Goal: Information Seeking & Learning: Check status

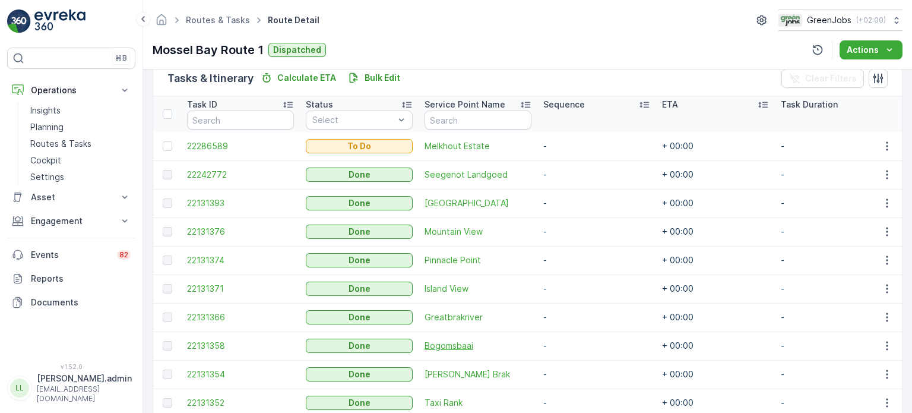
scroll to position [356, 0]
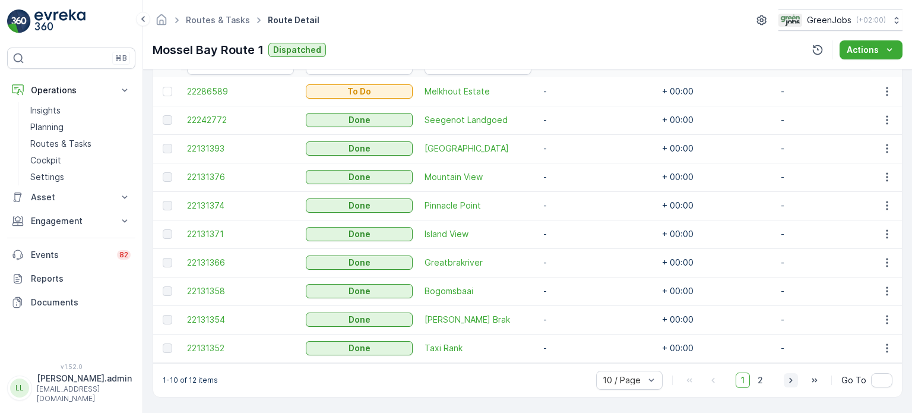
click at [785, 380] on icon "button" at bounding box center [791, 380] width 12 height 12
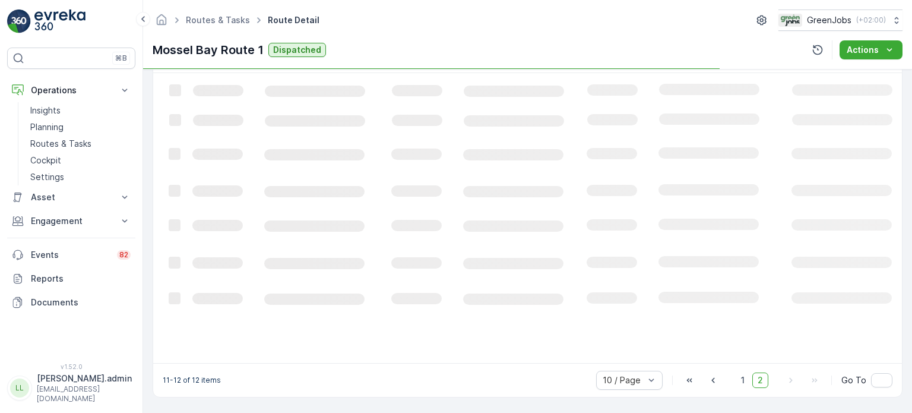
scroll to position [319, 0]
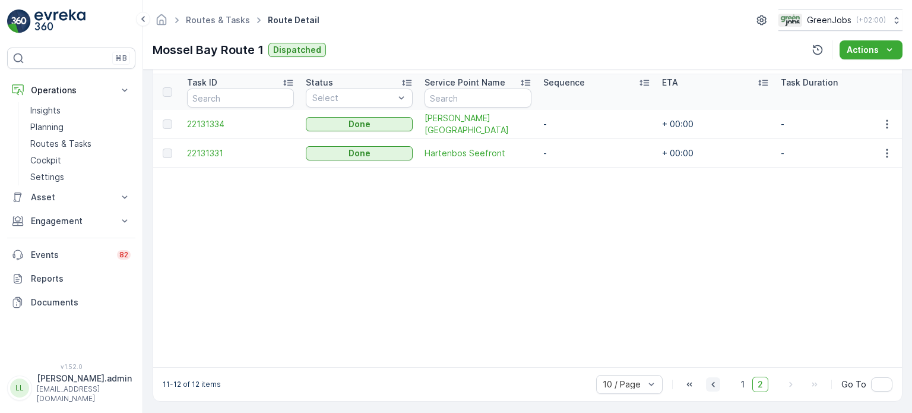
click at [709, 388] on icon "button" at bounding box center [713, 384] width 12 height 12
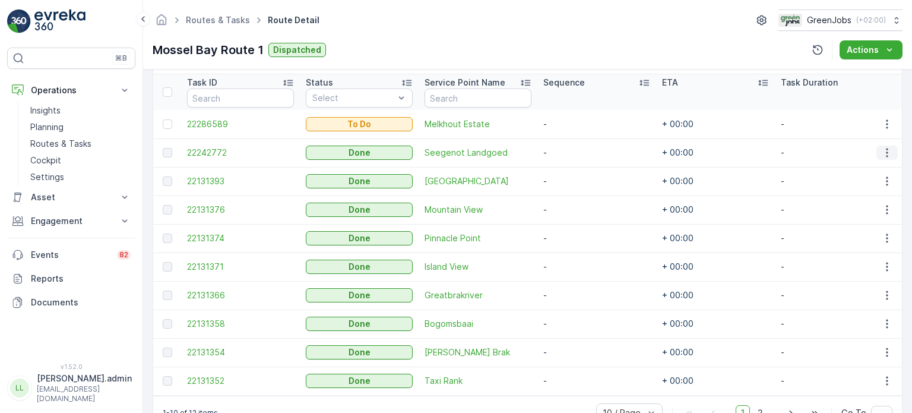
click at [888, 147] on icon "button" at bounding box center [887, 153] width 12 height 12
click at [875, 165] on span "See More Details" at bounding box center [872, 169] width 69 height 12
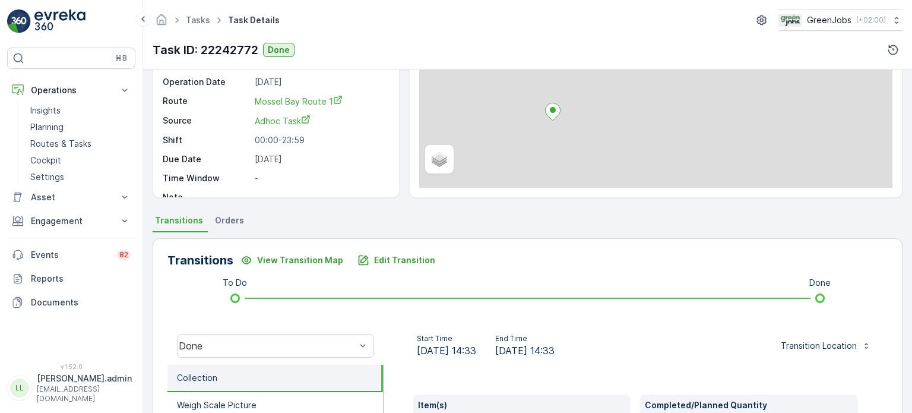
scroll to position [237, 0]
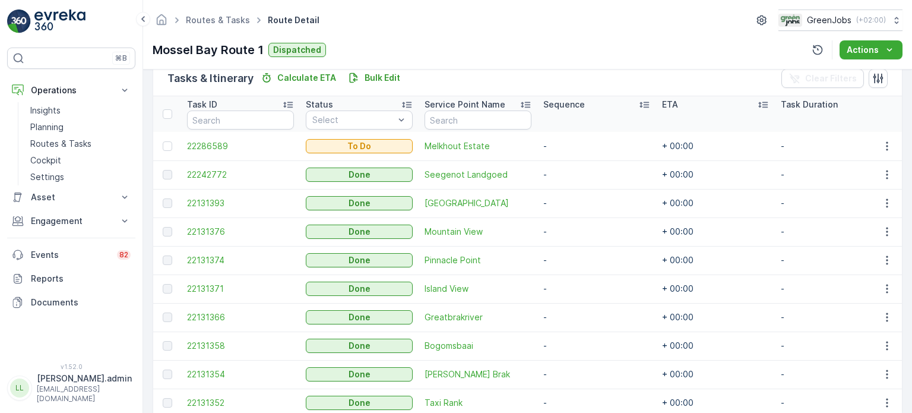
scroll to position [356, 0]
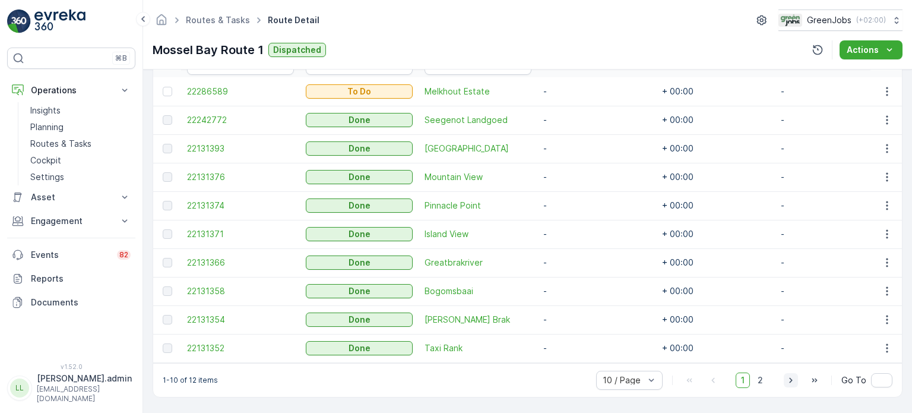
click at [789, 379] on icon "button" at bounding box center [791, 380] width 12 height 12
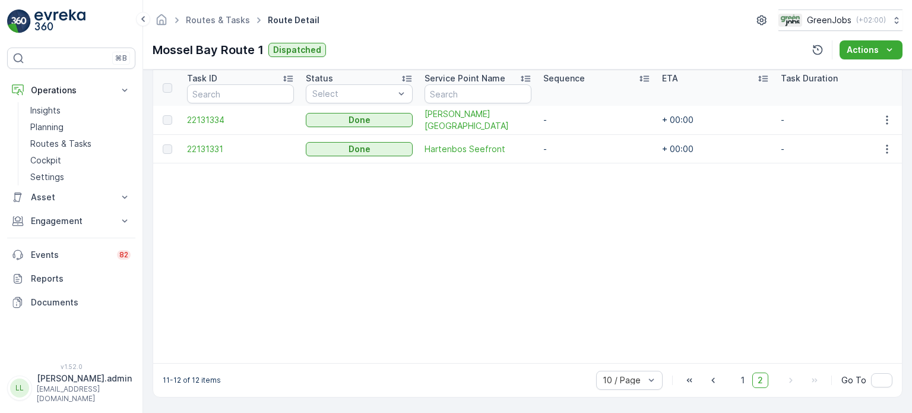
scroll to position [326, 0]
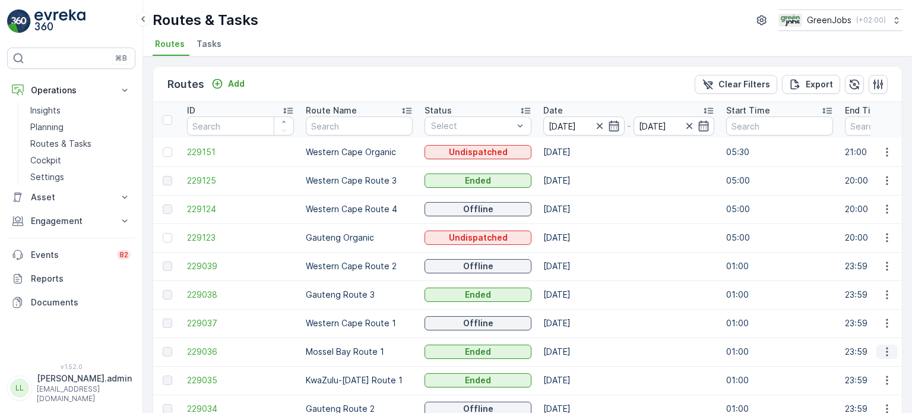
click at [886, 348] on icon "button" at bounding box center [887, 351] width 12 height 12
click at [836, 366] on span "See More Details" at bounding box center [858, 369] width 69 height 12
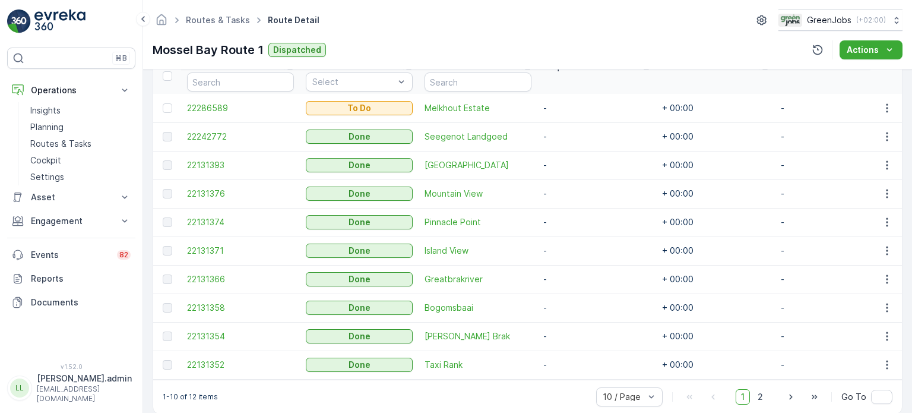
scroll to position [356, 0]
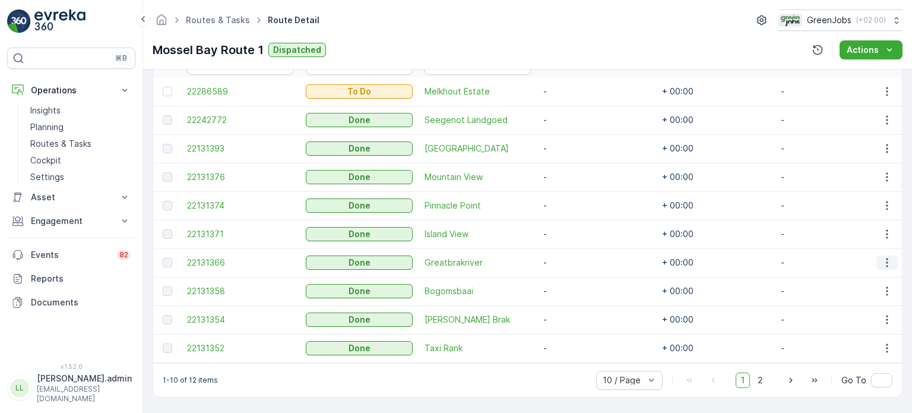
click at [883, 256] on icon "button" at bounding box center [887, 262] width 12 height 12
click at [859, 271] on span "See More Details" at bounding box center [872, 275] width 69 height 12
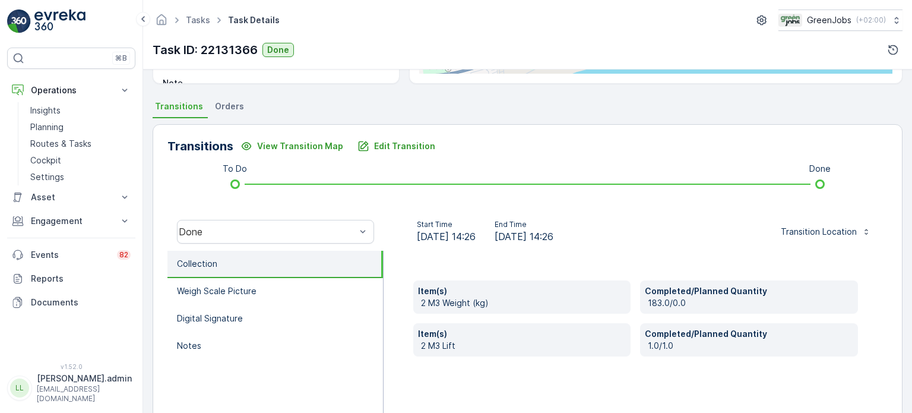
scroll to position [237, 0]
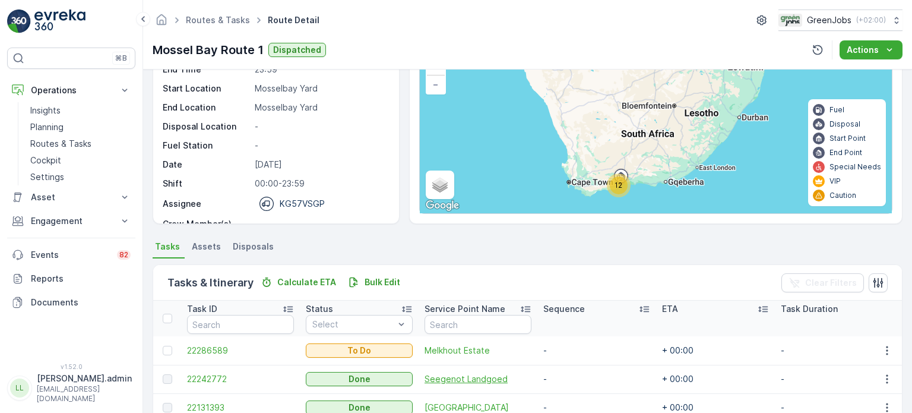
scroll to position [59, 0]
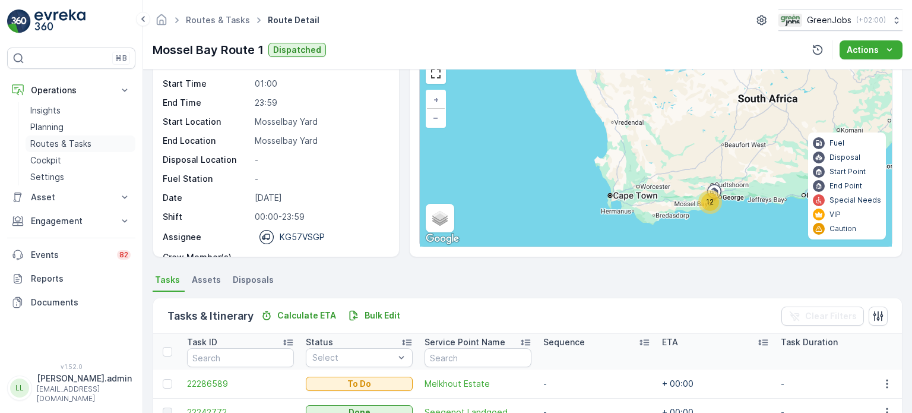
click at [53, 140] on p "Routes & Tasks" at bounding box center [60, 144] width 61 height 12
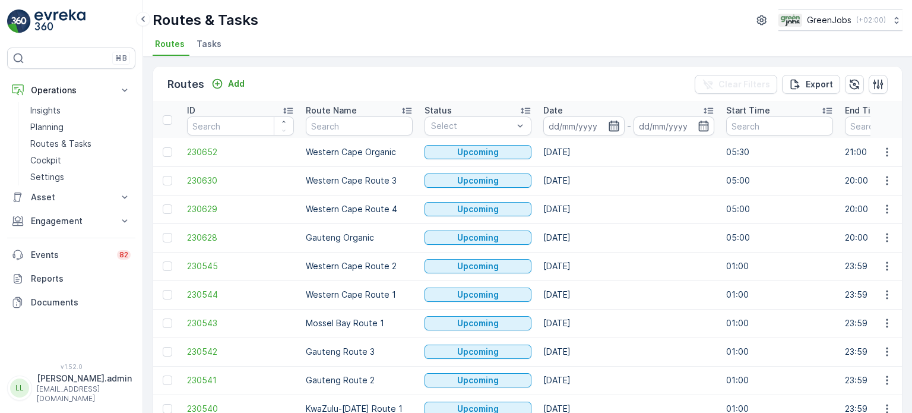
click at [613, 125] on icon "button" at bounding box center [614, 126] width 12 height 12
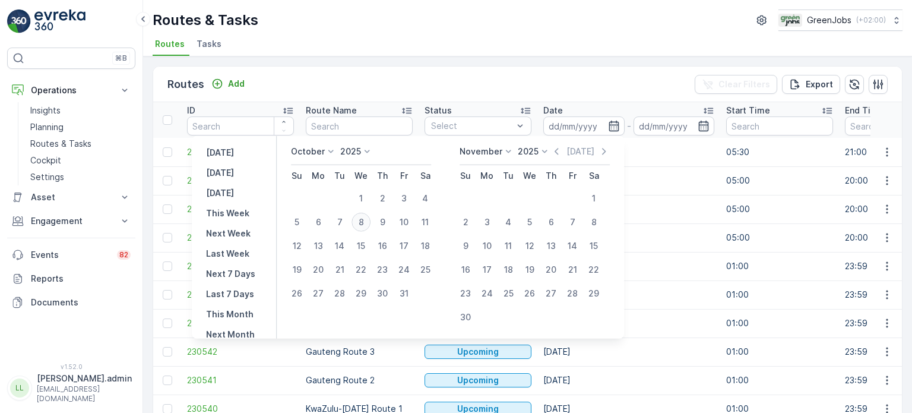
click at [367, 223] on div "8" at bounding box center [360, 221] width 19 height 19
type input "[DATE]"
click at [367, 223] on div "8" at bounding box center [360, 221] width 19 height 19
type input "[DATE]"
click at [367, 223] on div "8" at bounding box center [360, 221] width 19 height 19
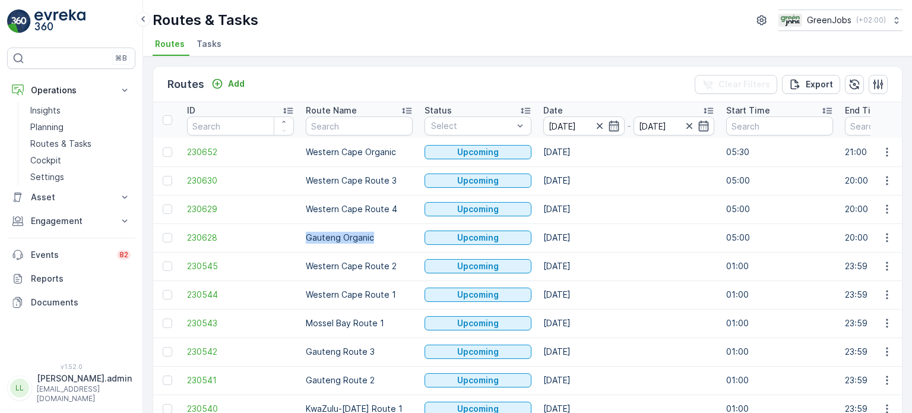
click at [367, 223] on td "Gauteng Organic" at bounding box center [359, 237] width 119 height 28
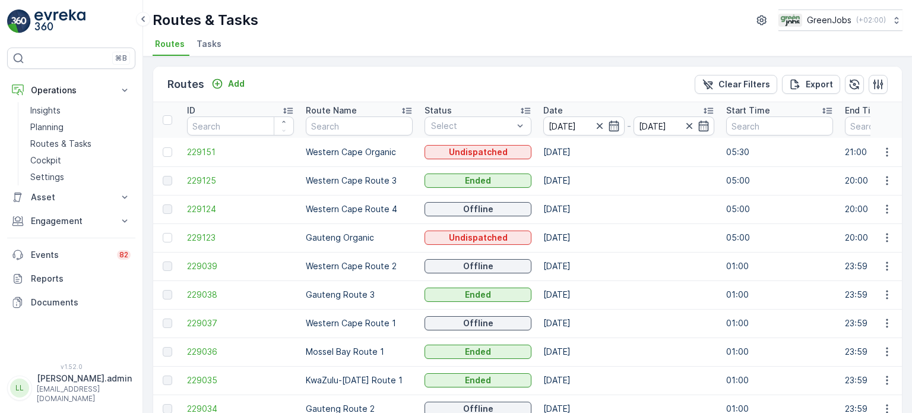
scroll to position [59, 0]
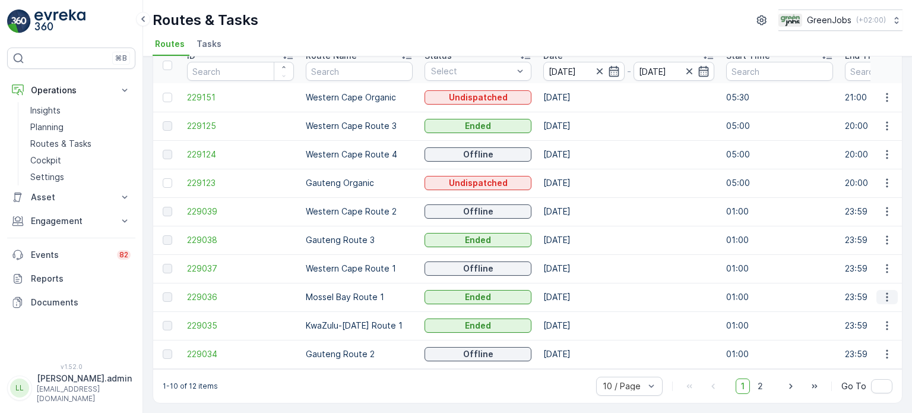
click at [890, 296] on icon "button" at bounding box center [887, 297] width 12 height 12
click at [855, 309] on span "See More Details" at bounding box center [858, 309] width 69 height 12
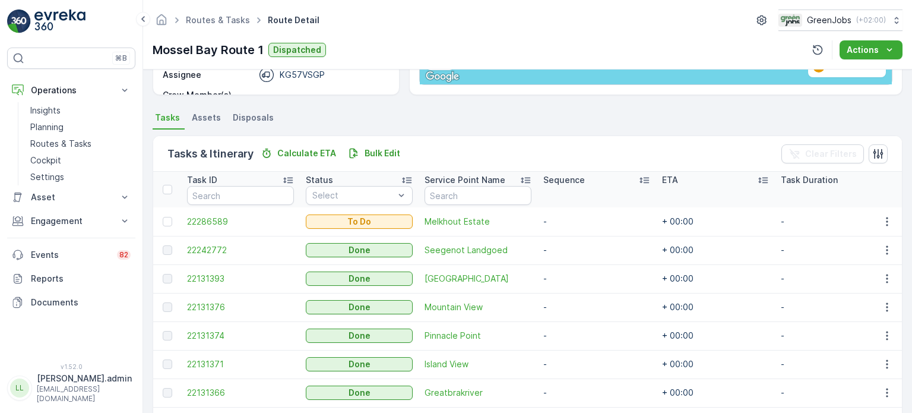
scroll to position [237, 0]
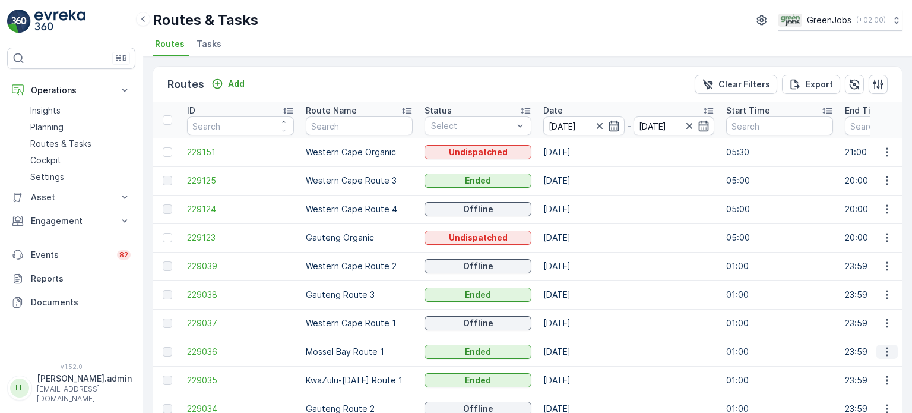
click at [887, 350] on icon "button" at bounding box center [887, 351] width 12 height 12
click at [871, 366] on span "See More Details" at bounding box center [858, 369] width 69 height 12
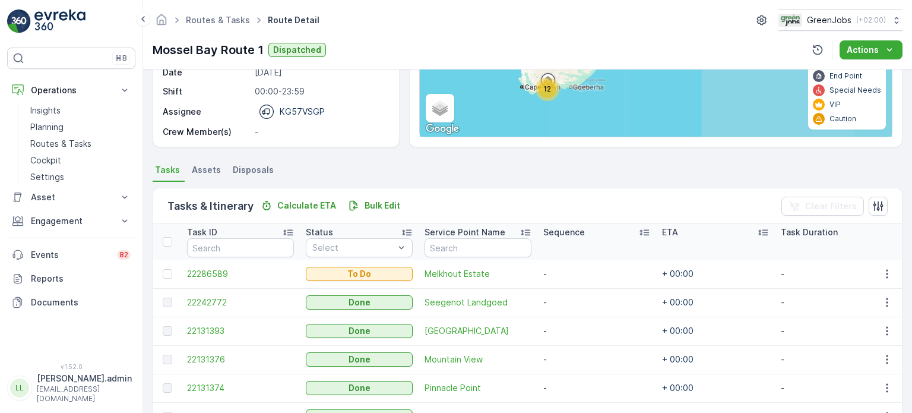
scroll to position [178, 0]
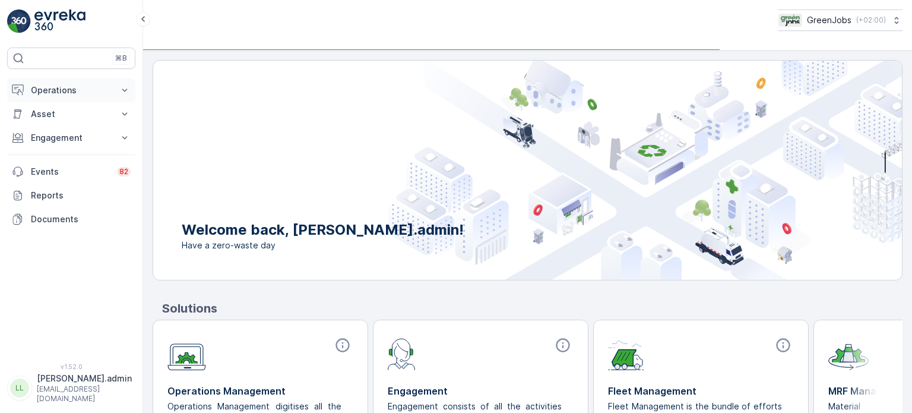
click at [73, 92] on p "Operations" at bounding box center [71, 90] width 81 height 12
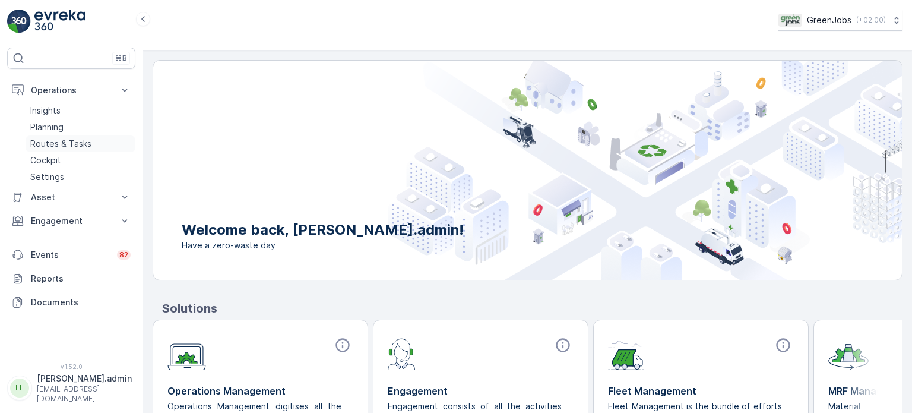
click at [67, 142] on p "Routes & Tasks" at bounding box center [60, 144] width 61 height 12
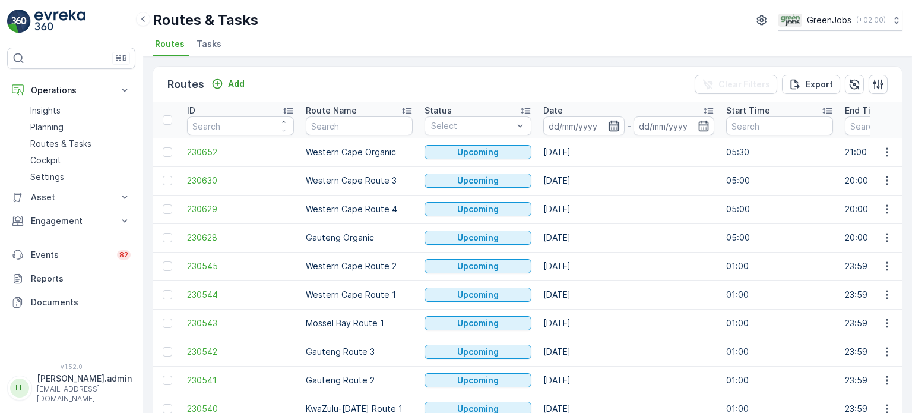
click at [614, 125] on icon "button" at bounding box center [614, 126] width 12 height 12
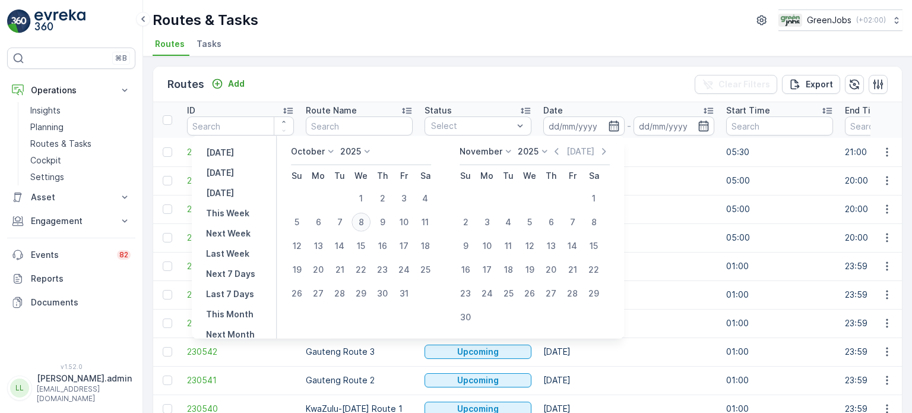
click at [366, 227] on div "8" at bounding box center [360, 221] width 19 height 19
type input "[DATE]"
click at [366, 227] on div "8" at bounding box center [360, 221] width 19 height 19
type input "[DATE]"
click at [366, 227] on div "8" at bounding box center [360, 221] width 19 height 19
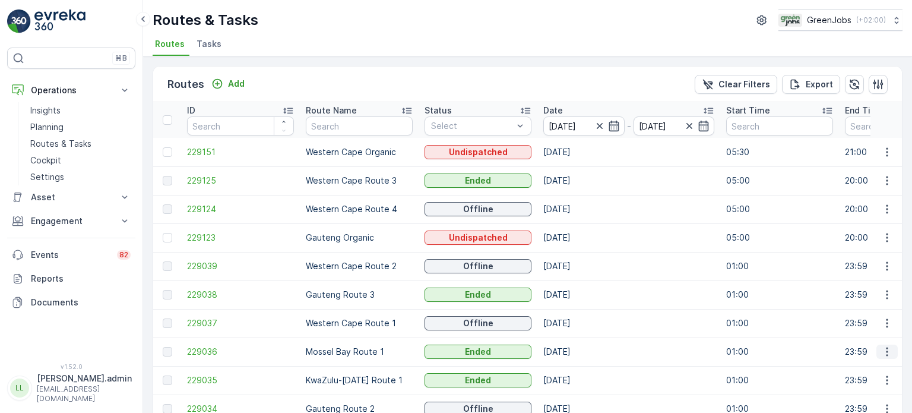
click at [886, 352] on icon "button" at bounding box center [887, 351] width 12 height 12
click at [855, 367] on span "See More Details" at bounding box center [858, 369] width 69 height 12
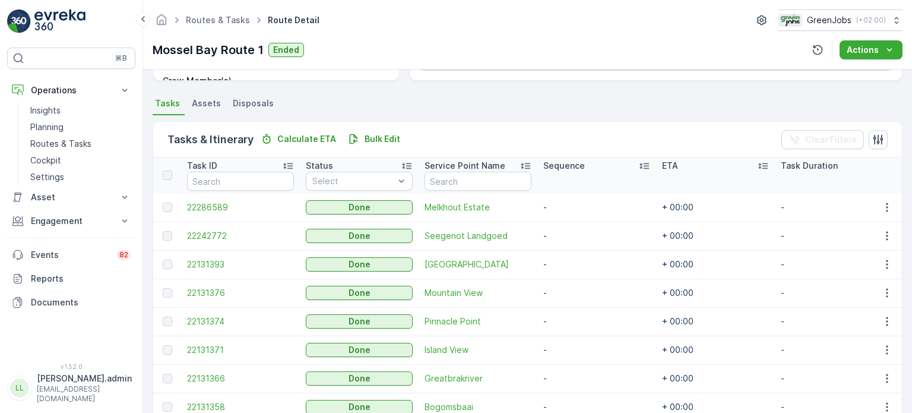
scroll to position [237, 0]
